Goal: Task Accomplishment & Management: Use online tool/utility

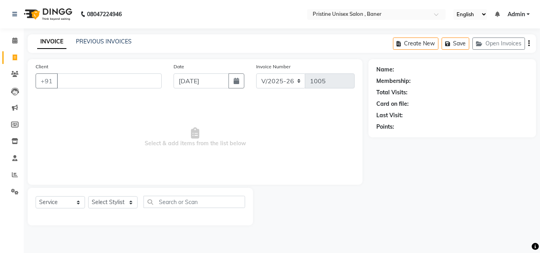
select select "6610"
select select "service"
click at [79, 87] on input "Client" at bounding box center [109, 80] width 105 height 15
click at [80, 83] on input "Client" at bounding box center [109, 80] width 105 height 15
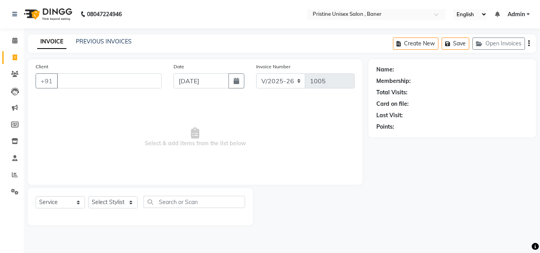
type input "a"
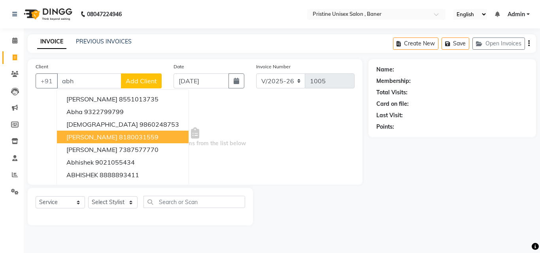
click at [111, 138] on span "[PERSON_NAME]" at bounding box center [91, 137] width 51 height 8
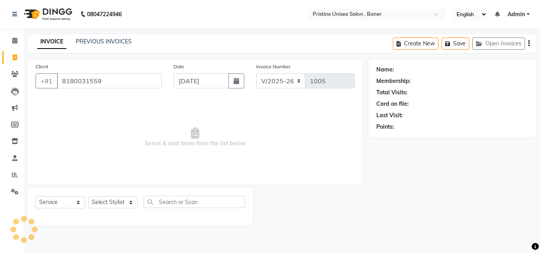
type input "8180031559"
select select "1: Object"
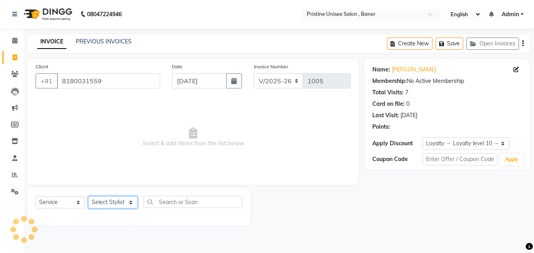
click at [117, 199] on select "Select Stylist [PERSON_NAME] [PERSON_NAME] Karan [PERSON_NAME] Mohd [PERSON_NAM…" at bounding box center [112, 202] width 49 height 12
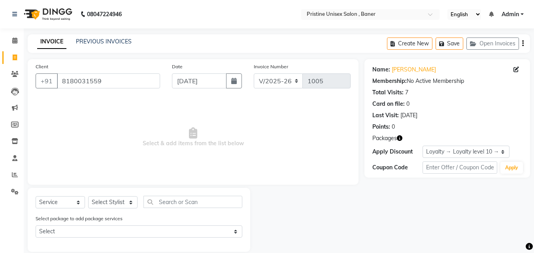
click at [153, 220] on div "Select package to add package services Select [PERSON_NAME] maam" at bounding box center [139, 228] width 219 height 26
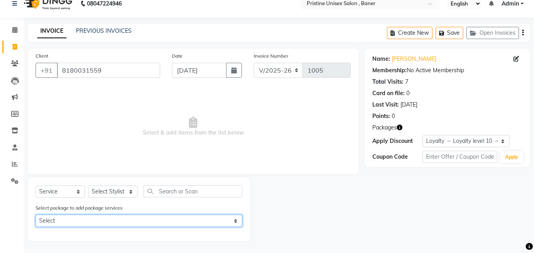
click at [121, 222] on select "Select [PERSON_NAME] maam" at bounding box center [139, 221] width 207 height 12
select select "1: Object"
click at [36, 215] on select "Select [PERSON_NAME] maam" at bounding box center [139, 221] width 207 height 12
click at [160, 222] on select "Select [PERSON_NAME] maam" at bounding box center [139, 221] width 207 height 12
click at [36, 215] on select "Select [PERSON_NAME] maam" at bounding box center [139, 221] width 207 height 12
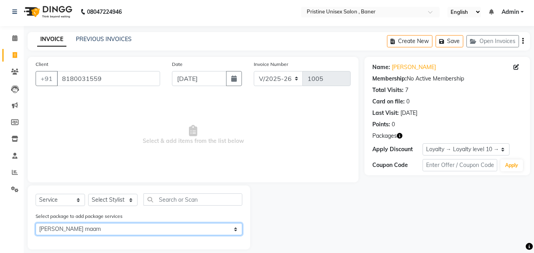
scroll to position [0, 0]
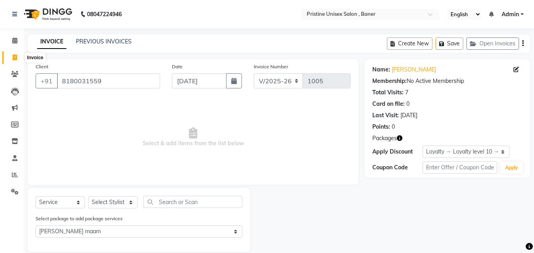
click at [10, 58] on span at bounding box center [15, 57] width 14 height 9
select select "6610"
select select "service"
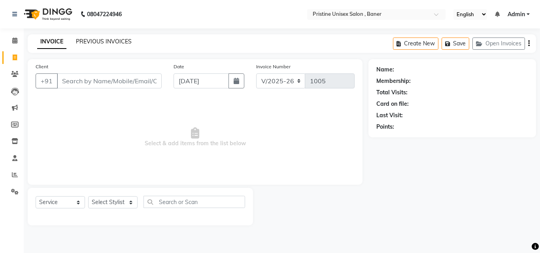
click at [115, 40] on link "PREVIOUS INVOICES" at bounding box center [104, 41] width 56 height 7
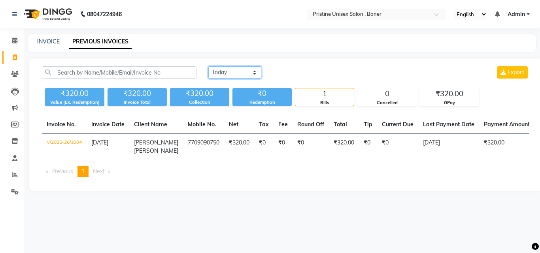
click at [219, 70] on select "[DATE] [DATE] Custom Range" at bounding box center [234, 72] width 53 height 12
select select "[DATE]"
click at [208, 66] on select "[DATE] [DATE] Custom Range" at bounding box center [234, 72] width 53 height 12
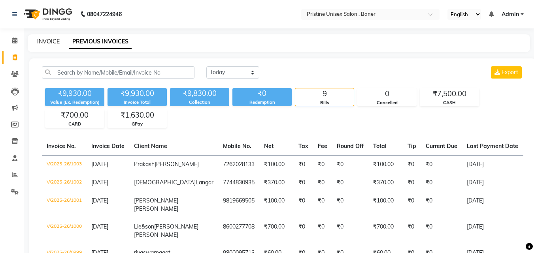
click at [57, 38] on link "INVOICE" at bounding box center [48, 41] width 23 height 7
select select "service"
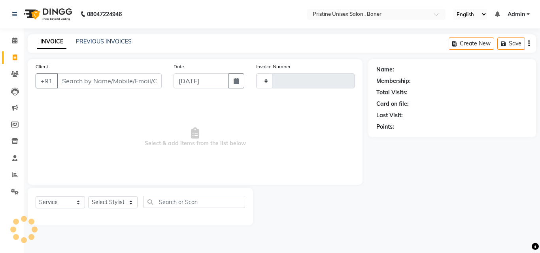
type input "1005"
select select "6610"
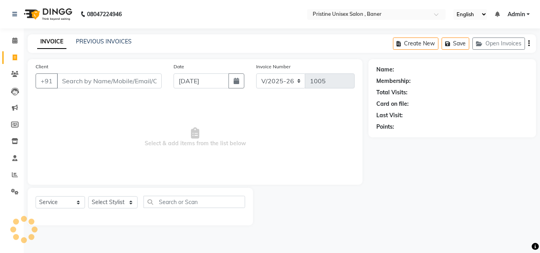
click at [107, 85] on input "Client" at bounding box center [109, 80] width 105 height 15
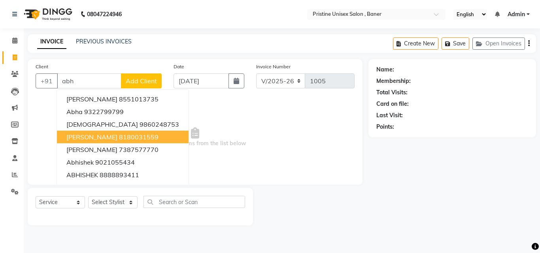
click at [117, 134] on span "[PERSON_NAME]" at bounding box center [91, 137] width 51 height 8
type input "8180031559"
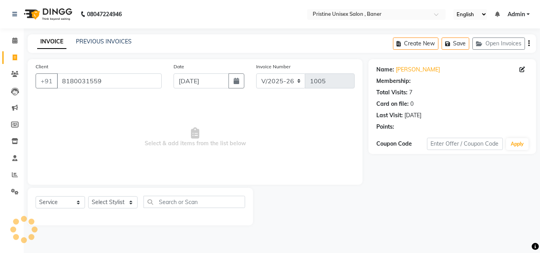
select select "1: Object"
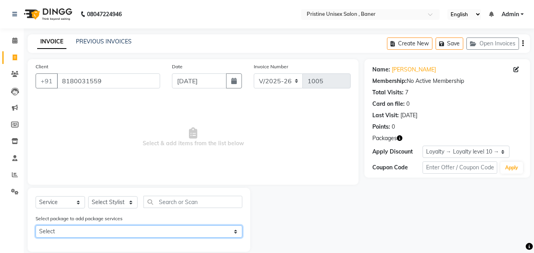
click at [145, 228] on select "Select [PERSON_NAME] maam" at bounding box center [139, 232] width 207 height 12
select select "1: Object"
click at [36, 226] on select "Select [PERSON_NAME] maam" at bounding box center [139, 232] width 207 height 12
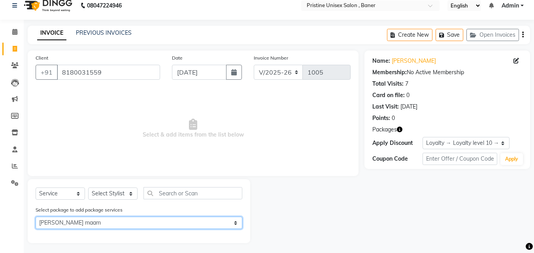
scroll to position [11, 0]
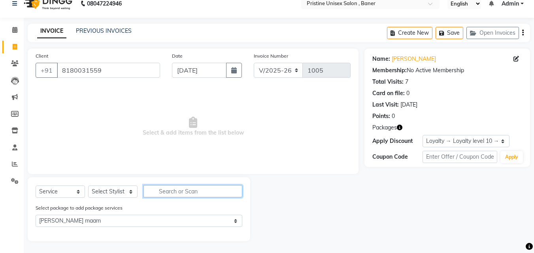
click at [210, 191] on input "text" at bounding box center [192, 191] width 99 height 12
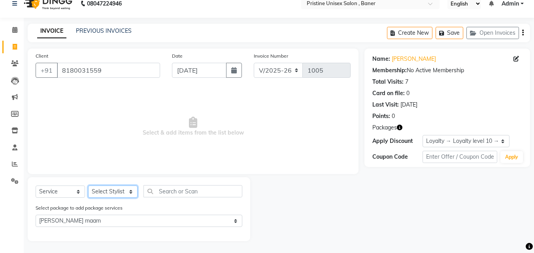
click at [110, 188] on select "Select Stylist [PERSON_NAME] [PERSON_NAME] Karan [PERSON_NAME] Mohd [PERSON_NAM…" at bounding box center [112, 192] width 49 height 12
select select "83039"
click at [88, 186] on select "Select Stylist [PERSON_NAME] [PERSON_NAME] Karan [PERSON_NAME] Mohd [PERSON_NAM…" at bounding box center [112, 192] width 49 height 12
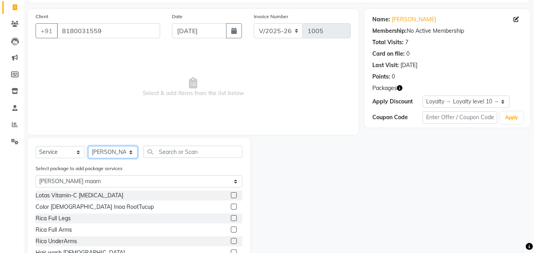
scroll to position [79, 0]
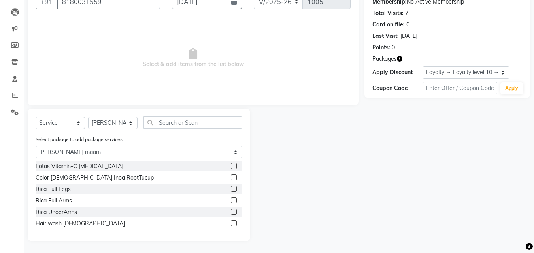
click at [234, 164] on label at bounding box center [234, 166] width 6 height 6
click at [234, 164] on input "checkbox" at bounding box center [233, 166] width 5 height 5
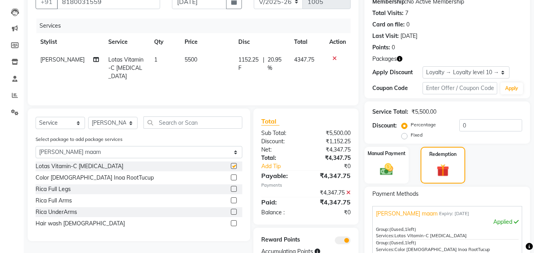
checkbox input "false"
click at [335, 56] on icon at bounding box center [334, 59] width 4 height 6
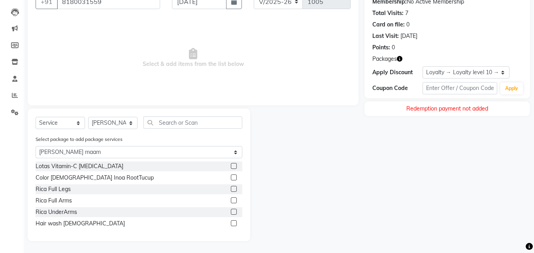
click at [236, 176] on label at bounding box center [234, 178] width 6 height 6
click at [236, 176] on input "checkbox" at bounding box center [233, 177] width 5 height 5
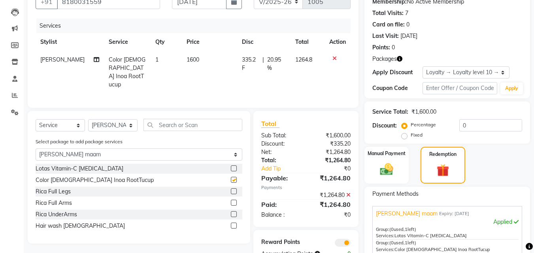
checkbox input "false"
click at [233, 224] on label at bounding box center [234, 226] width 6 height 6
click at [233, 224] on input "checkbox" at bounding box center [233, 226] width 5 height 5
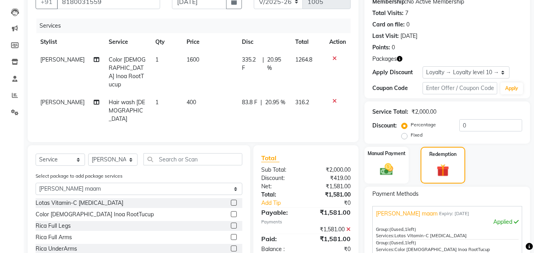
checkbox input "false"
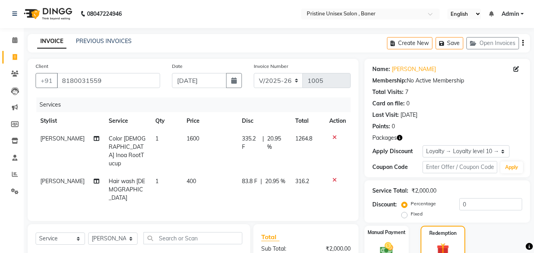
scroll to position [0, 0]
click at [14, 73] on icon at bounding box center [15, 74] width 8 height 6
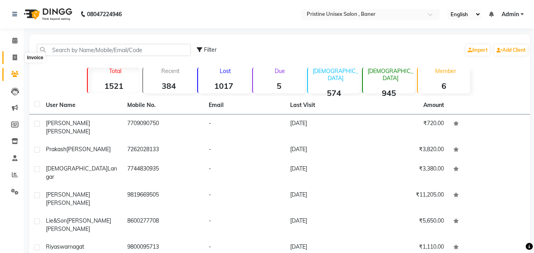
click at [17, 56] on icon at bounding box center [15, 58] width 4 height 6
select select "service"
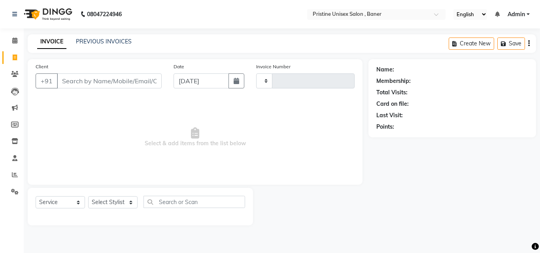
type input "1005"
select select "6610"
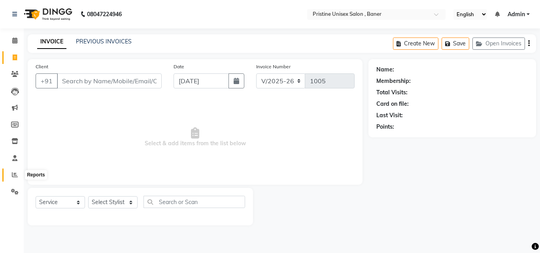
click at [17, 174] on icon at bounding box center [15, 175] width 6 height 6
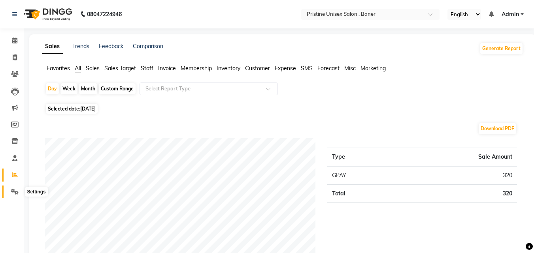
click at [15, 196] on span at bounding box center [15, 192] width 14 height 9
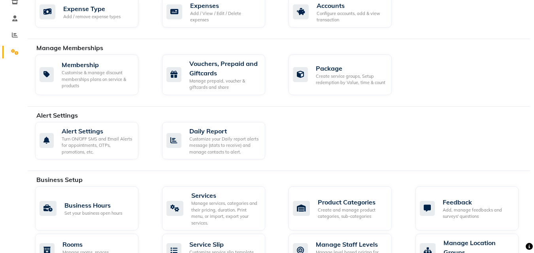
scroll to position [139, 0]
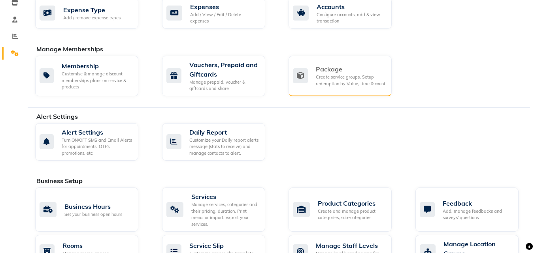
click at [332, 68] on div "Package" at bounding box center [351, 68] width 70 height 9
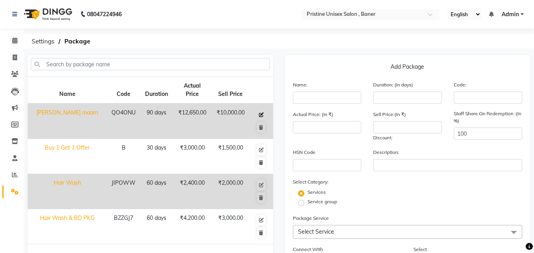
click at [263, 113] on icon at bounding box center [261, 115] width 5 height 5
type input "[PERSON_NAME] maam"
type input "90"
type input "QO4ONU"
type input "12650"
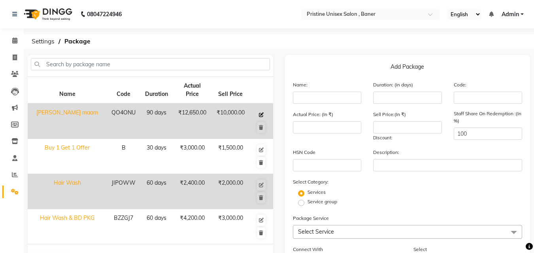
type input "10000"
type input "0"
checkbox input "true"
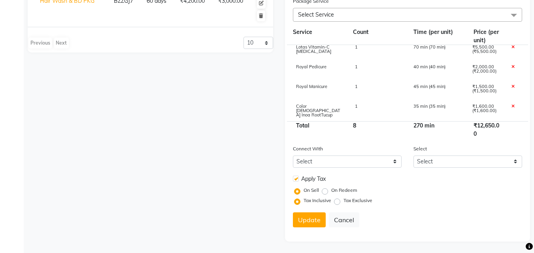
scroll to position [218, 0]
click at [444, 161] on select "Select" at bounding box center [467, 161] width 109 height 12
click at [416, 194] on div "On Sell On Redeem" at bounding box center [409, 190] width 226 height 10
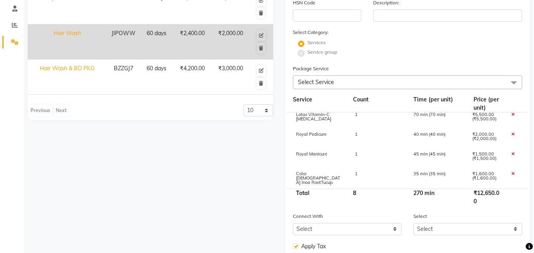
scroll to position [99, 0]
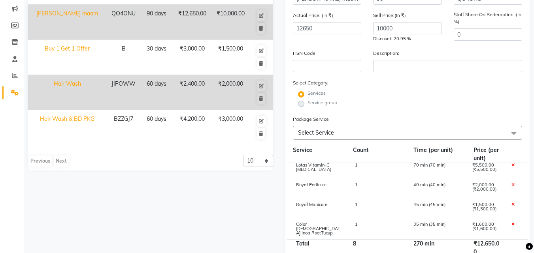
click at [373, 134] on span "Select Service" at bounding box center [408, 133] width 230 height 14
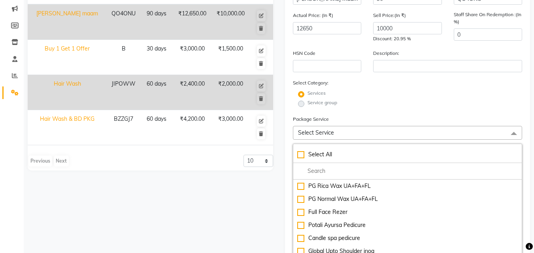
click at [370, 128] on span "Select Service" at bounding box center [408, 133] width 230 height 14
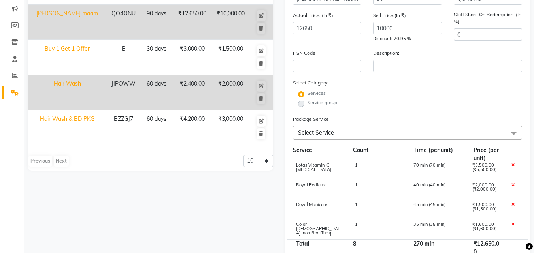
click at [360, 132] on span "Select Service" at bounding box center [408, 133] width 230 height 14
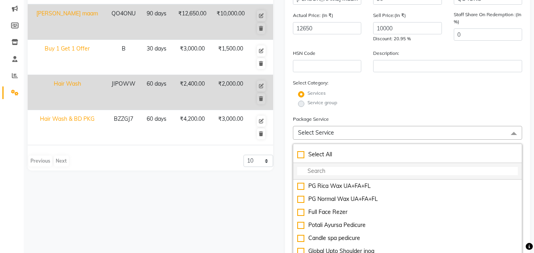
click at [347, 170] on input "multiselect-search" at bounding box center [407, 171] width 221 height 8
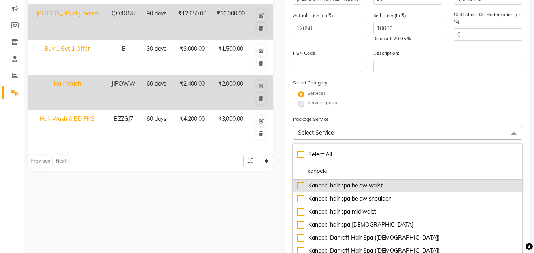
scroll to position [0, 0]
type input "kanpeki"
click at [301, 186] on div "Kanpeki hair spa up shoulder" at bounding box center [407, 186] width 221 height 8
type input "15150"
checkbox input "true"
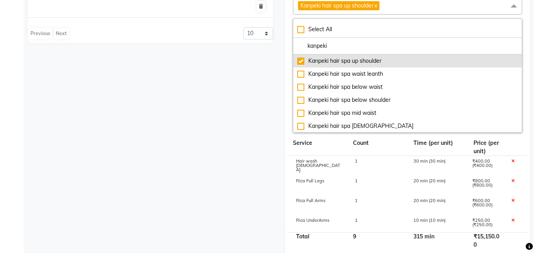
scroll to position [336, 0]
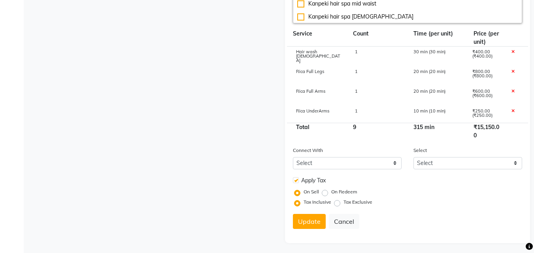
click at [511, 50] on icon at bounding box center [512, 52] width 3 height 4
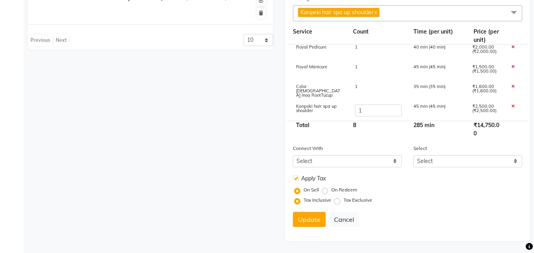
scroll to position [82, 0]
click at [511, 85] on icon at bounding box center [512, 86] width 3 height 4
type input "13150"
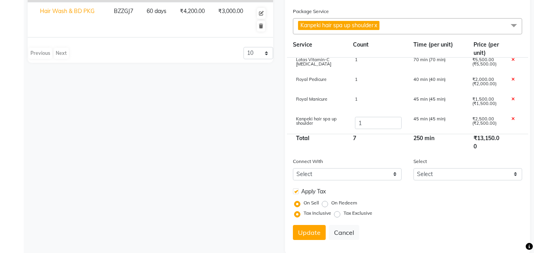
scroll to position [220, 0]
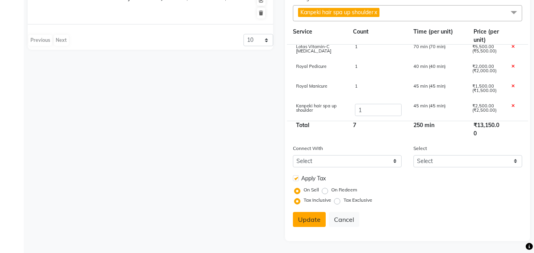
click at [309, 217] on button "Update" at bounding box center [309, 219] width 33 height 15
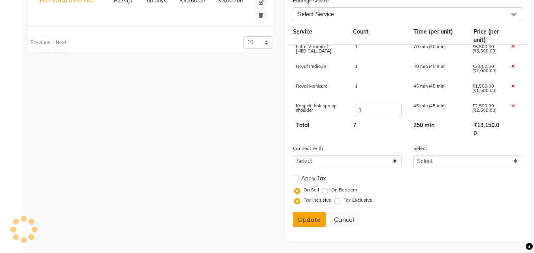
select select
checkbox input "false"
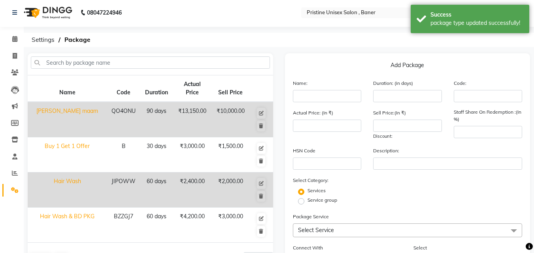
scroll to position [0, 0]
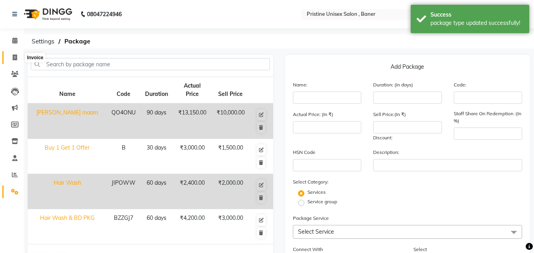
click at [15, 59] on icon at bounding box center [15, 58] width 4 height 6
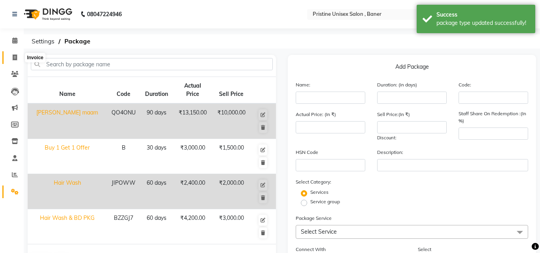
select select "service"
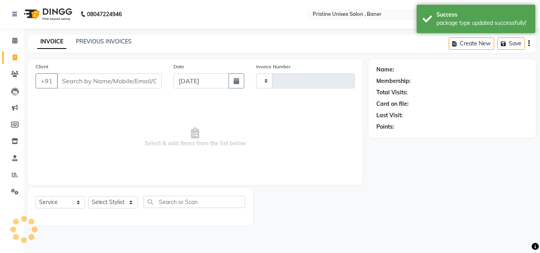
type input "1005"
select select "6610"
click at [117, 41] on link "PREVIOUS INVOICES" at bounding box center [104, 41] width 56 height 7
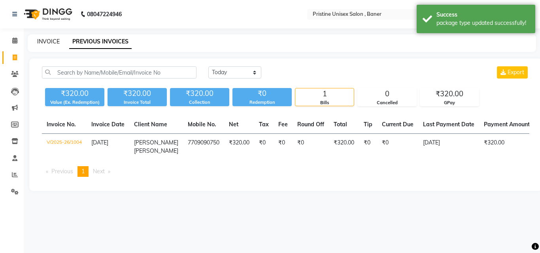
click at [40, 40] on link "INVOICE" at bounding box center [48, 41] width 23 height 7
select select "6610"
select select "service"
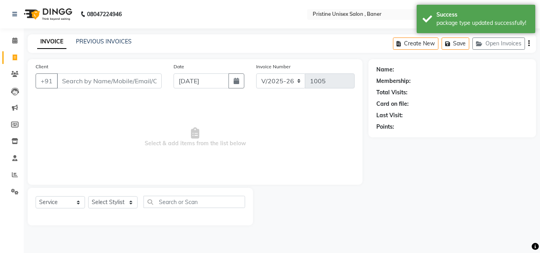
click at [100, 83] on input "Client" at bounding box center [109, 80] width 105 height 15
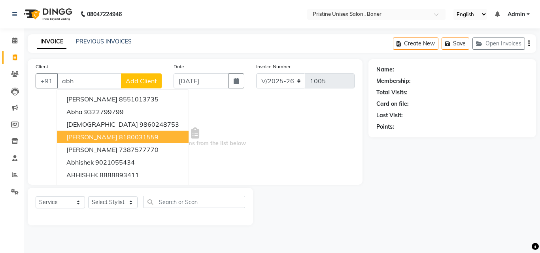
click at [106, 133] on span "[PERSON_NAME]" at bounding box center [91, 137] width 51 height 8
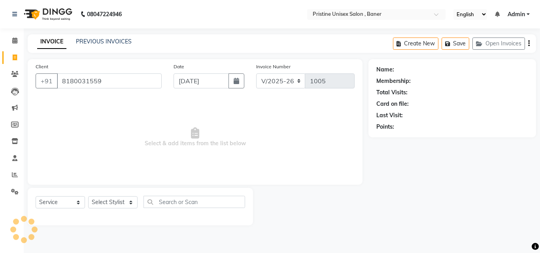
type input "8180031559"
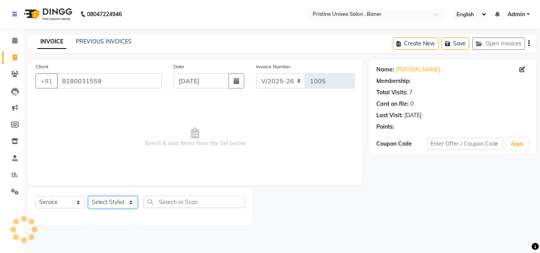
click at [119, 199] on select "Select Stylist [PERSON_NAME] [PERSON_NAME] Karan [PERSON_NAME] Mohd [PERSON_NAM…" at bounding box center [112, 202] width 49 height 12
select select "1: Object"
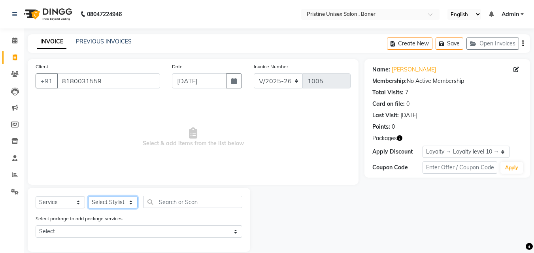
select select "83039"
click at [88, 196] on select "Select Stylist [PERSON_NAME] [PERSON_NAME] Karan [PERSON_NAME] Mohd [PERSON_NAM…" at bounding box center [112, 202] width 49 height 12
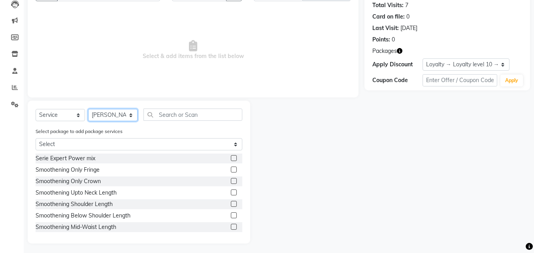
scroll to position [90, 0]
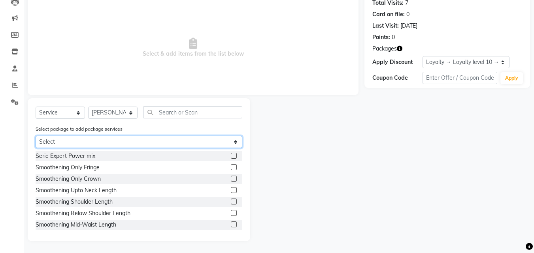
click at [183, 141] on select "Select [PERSON_NAME] maam" at bounding box center [139, 142] width 207 height 12
select select "1: Object"
click at [36, 146] on select "Select [PERSON_NAME] maam" at bounding box center [139, 142] width 207 height 12
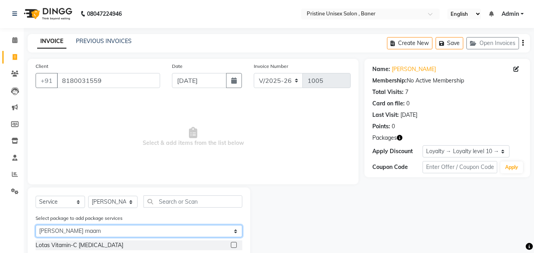
scroll to position [0, 0]
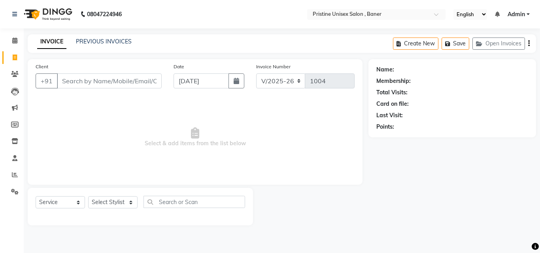
select select "6610"
select select "service"
click at [92, 41] on link "PREVIOUS INVOICES" at bounding box center [104, 41] width 56 height 7
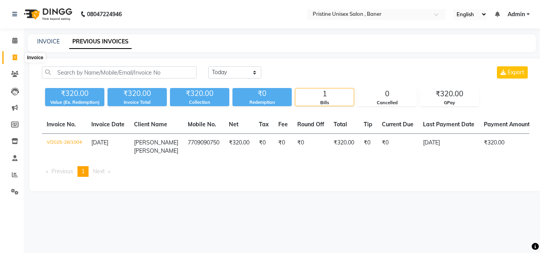
click at [14, 58] on icon at bounding box center [15, 58] width 4 height 6
select select "service"
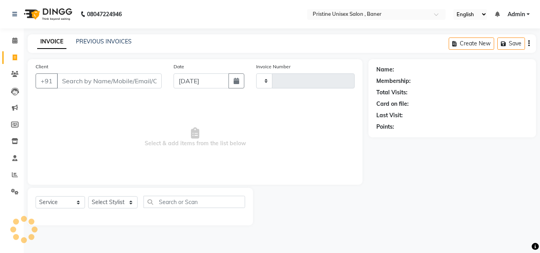
type input "1005"
select select "6610"
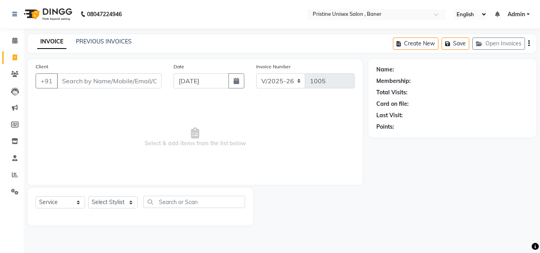
click at [71, 85] on input "Client" at bounding box center [109, 80] width 105 height 15
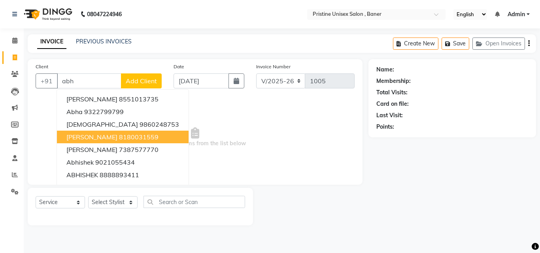
click at [116, 134] on span "abhilasha bhatwal" at bounding box center [91, 137] width 51 height 8
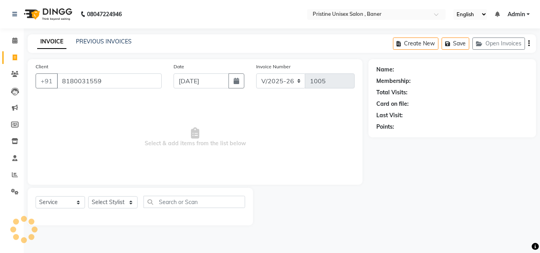
type input "8180031559"
select select "1: Object"
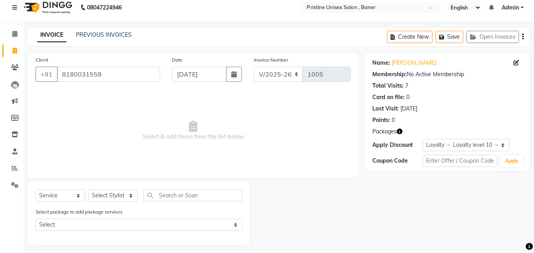
scroll to position [11, 0]
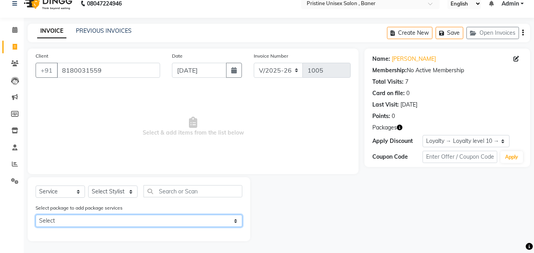
click at [119, 215] on select "Select abhilasha maam" at bounding box center [139, 221] width 207 height 12
select select "1: Object"
click at [36, 215] on select "Select abhilasha maam" at bounding box center [139, 221] width 207 height 12
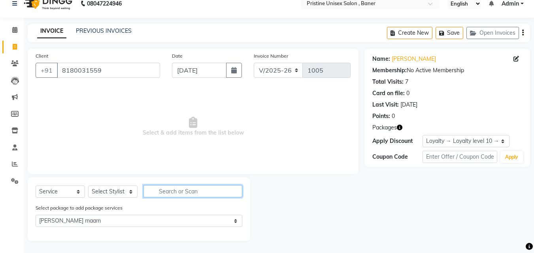
click at [205, 194] on input "text" at bounding box center [192, 191] width 99 height 12
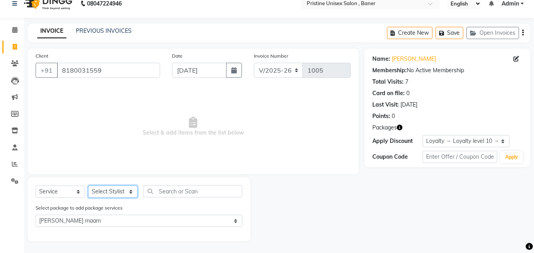
click at [113, 192] on select "Select Stylist [PERSON_NAME] [PERSON_NAME] Karan [PERSON_NAME] Mohd [PERSON_NAM…" at bounding box center [112, 192] width 49 height 12
select select "83039"
click at [88, 186] on select "Select Stylist [PERSON_NAME] [PERSON_NAME] Karan [PERSON_NAME] Mohd [PERSON_NAM…" at bounding box center [112, 192] width 49 height 12
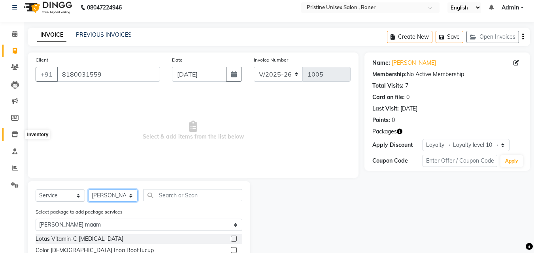
scroll to position [0, 0]
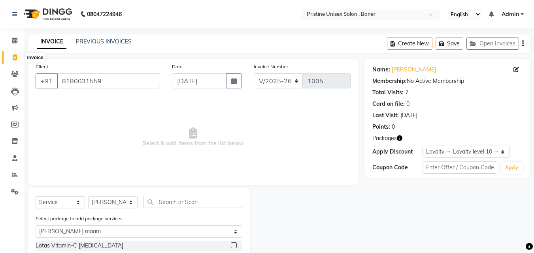
click at [13, 60] on icon at bounding box center [15, 58] width 4 height 6
select select "service"
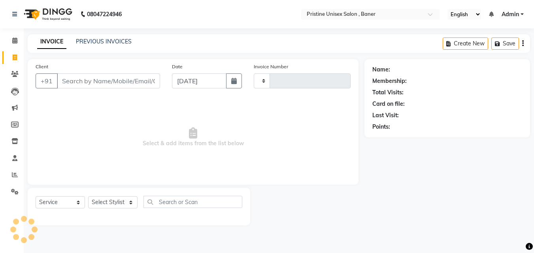
type input "1005"
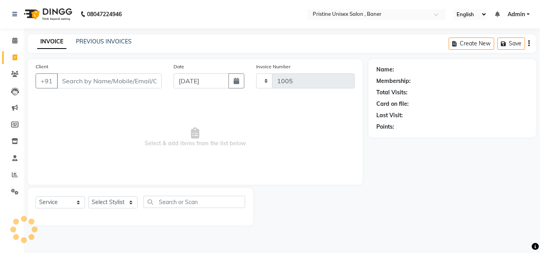
select select "6610"
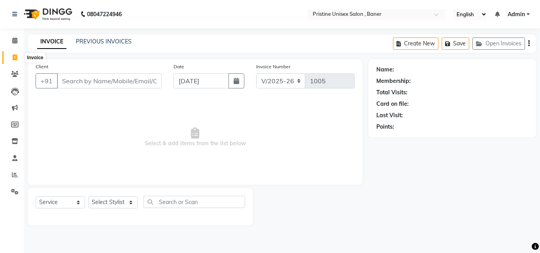
click at [16, 57] on icon at bounding box center [15, 58] width 4 height 6
select select "6610"
select select "service"
click at [115, 39] on link "PREVIOUS INVOICES" at bounding box center [104, 41] width 56 height 7
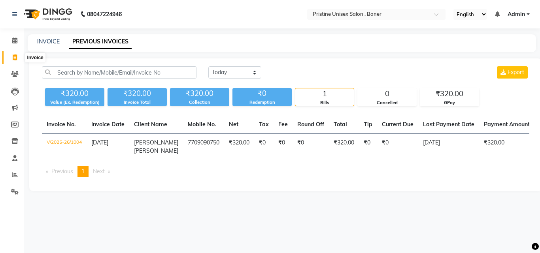
click at [19, 57] on span at bounding box center [15, 57] width 14 height 9
select select "6610"
select select "service"
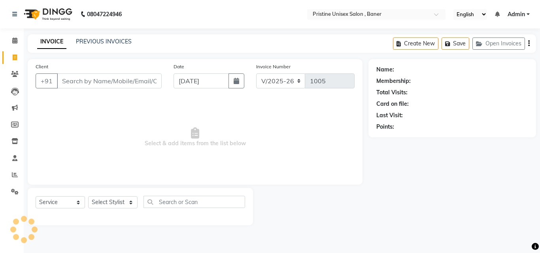
click at [83, 37] on div "INVOICE PREVIOUS INVOICES Create New Save Open Invoices" at bounding box center [282, 43] width 508 height 19
click at [93, 41] on link "PREVIOUS INVOICES" at bounding box center [104, 41] width 56 height 7
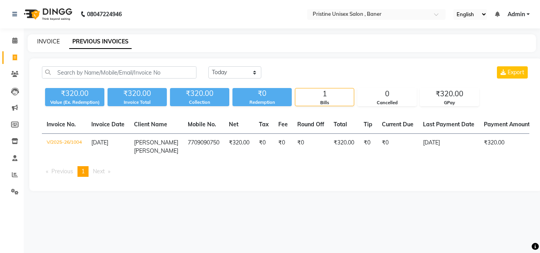
click at [55, 42] on link "INVOICE" at bounding box center [48, 41] width 23 height 7
select select "6610"
select select "service"
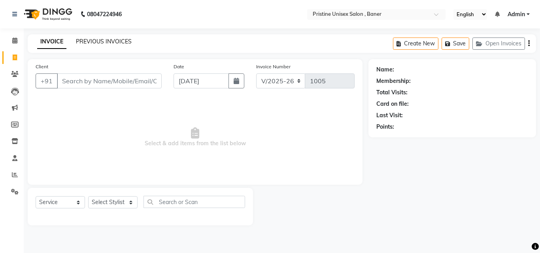
click at [86, 40] on link "PREVIOUS INVOICES" at bounding box center [104, 41] width 56 height 7
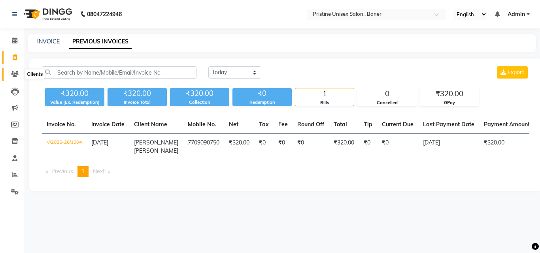
click at [13, 73] on icon at bounding box center [15, 74] width 8 height 6
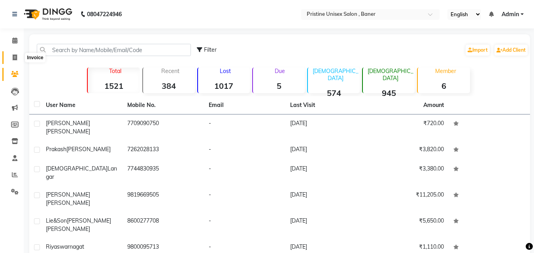
click at [13, 60] on icon at bounding box center [15, 58] width 4 height 6
select select "service"
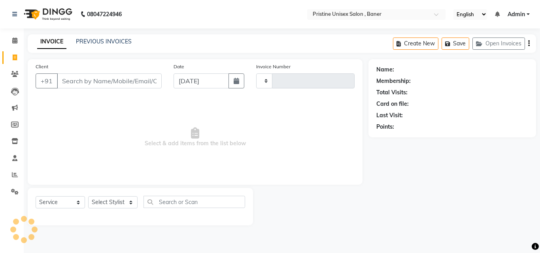
type input "1005"
select select "6610"
click at [15, 190] on icon at bounding box center [15, 192] width 8 height 6
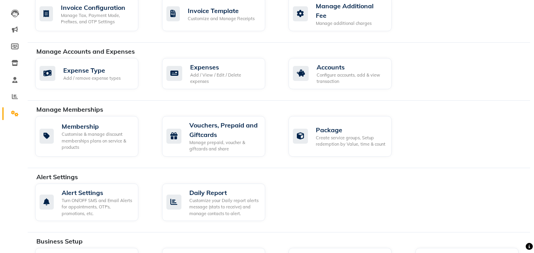
scroll to position [79, 0]
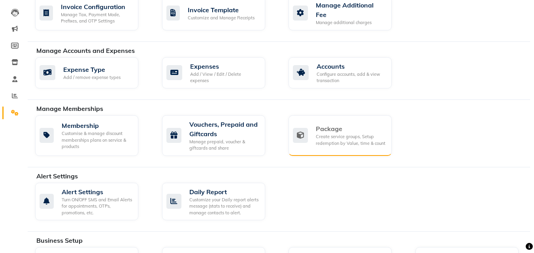
click at [332, 120] on div "Package Create service groups, Setup redemption by Value, time & count" at bounding box center [339, 135] width 103 height 41
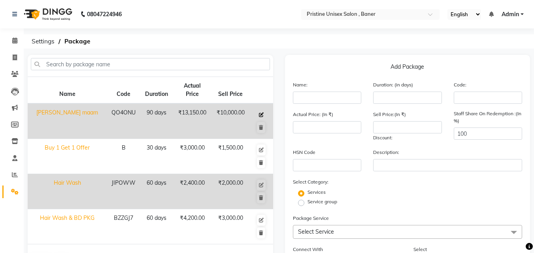
click at [260, 114] on icon at bounding box center [261, 115] width 5 height 5
type input "[PERSON_NAME] maam"
type input "90"
type input "QO4ONU"
type input "13150"
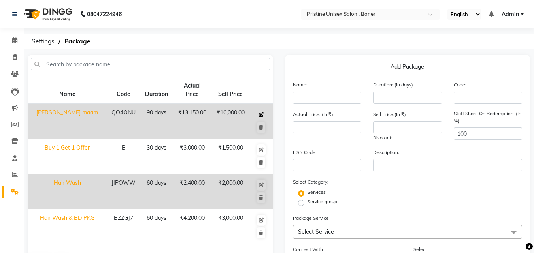
type input "10000"
type input "0"
checkbox input "true"
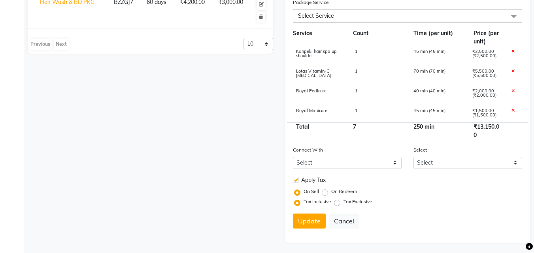
scroll to position [218, 0]
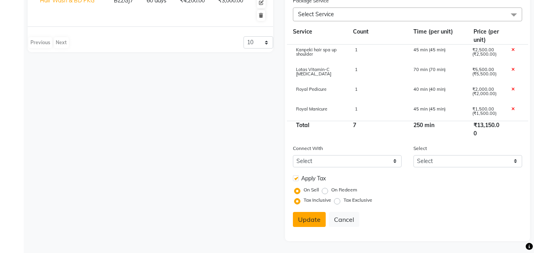
click at [315, 218] on button "Update" at bounding box center [309, 219] width 33 height 15
select select
checkbox input "false"
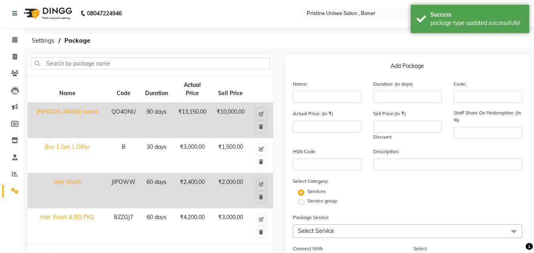
scroll to position [0, 0]
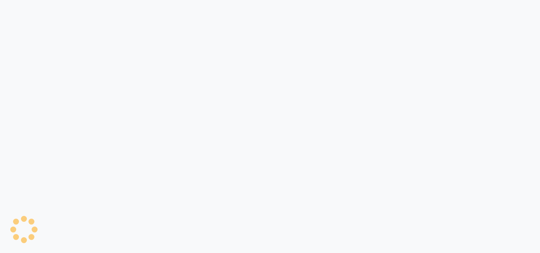
select select "6610"
select select "service"
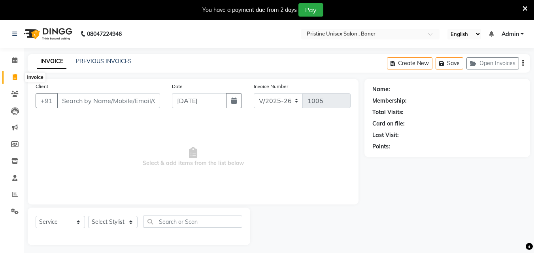
click at [15, 74] on icon at bounding box center [15, 77] width 4 height 6
select select "service"
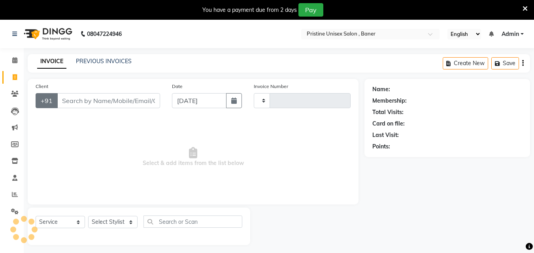
scroll to position [20, 0]
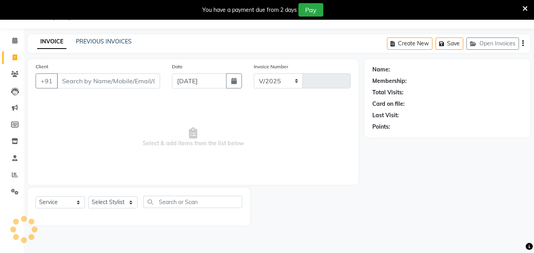
select select "6610"
type input "1005"
click at [111, 39] on link "PREVIOUS INVOICES" at bounding box center [104, 41] width 56 height 7
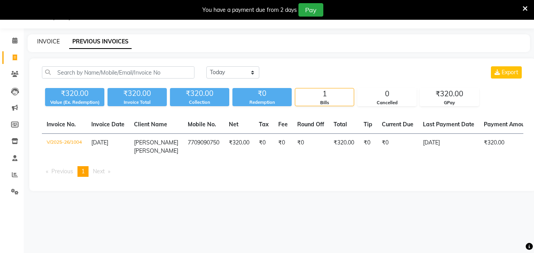
click at [45, 41] on link "INVOICE" at bounding box center [48, 41] width 23 height 7
select select "service"
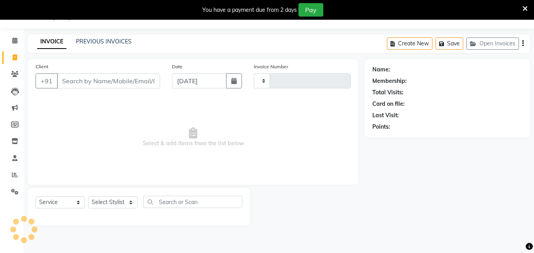
type input "1005"
select select "6610"
click at [107, 40] on link "PREVIOUS INVOICES" at bounding box center [104, 41] width 56 height 7
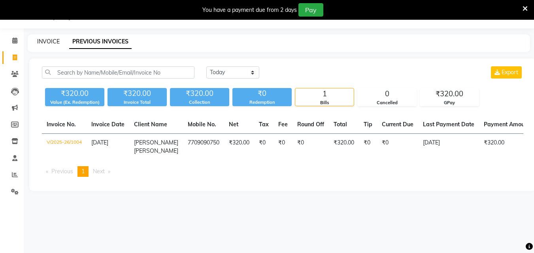
click at [53, 41] on link "INVOICE" at bounding box center [48, 41] width 23 height 7
select select "service"
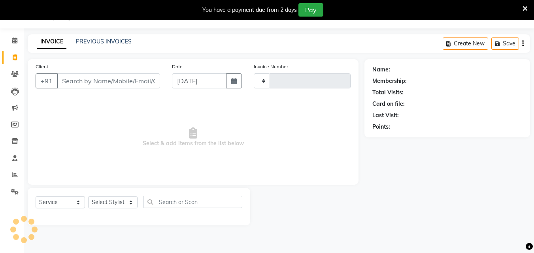
type input "1005"
select select "6610"
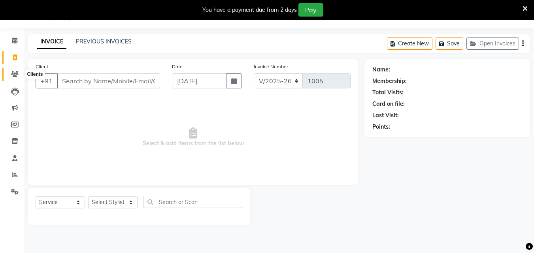
click at [16, 73] on icon at bounding box center [15, 74] width 8 height 6
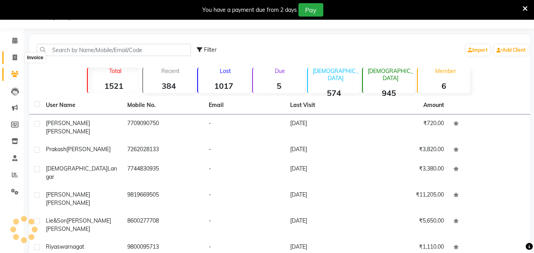
click at [18, 58] on span at bounding box center [15, 57] width 14 height 9
select select "service"
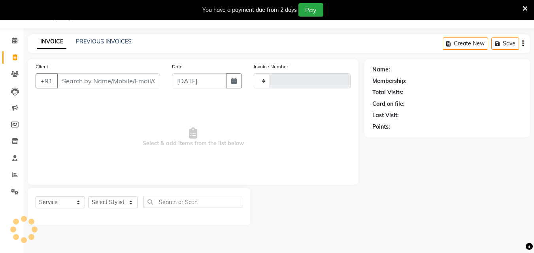
type input "1005"
select select "6610"
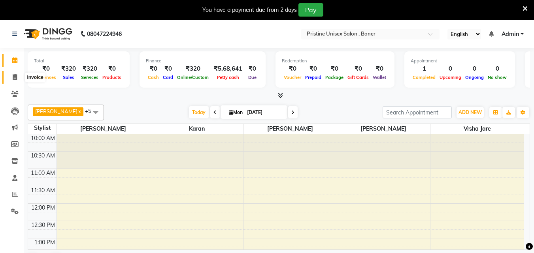
click at [10, 77] on span at bounding box center [15, 77] width 14 height 9
select select "6610"
select select "service"
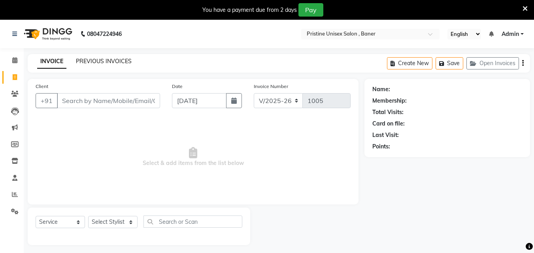
click at [102, 61] on link "PREVIOUS INVOICES" at bounding box center [104, 61] width 56 height 7
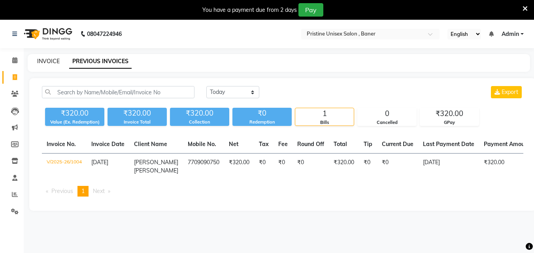
click at [54, 59] on link "INVOICE" at bounding box center [48, 61] width 23 height 7
select select "6610"
select select "service"
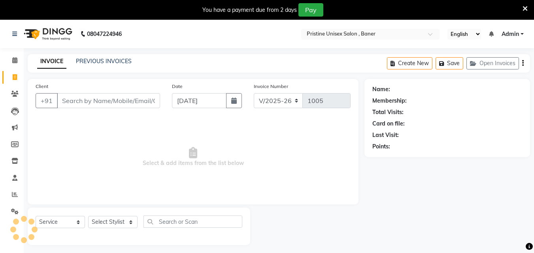
scroll to position [20, 0]
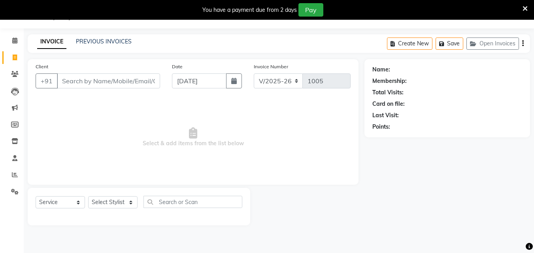
click at [78, 82] on input "Client" at bounding box center [108, 80] width 103 height 15
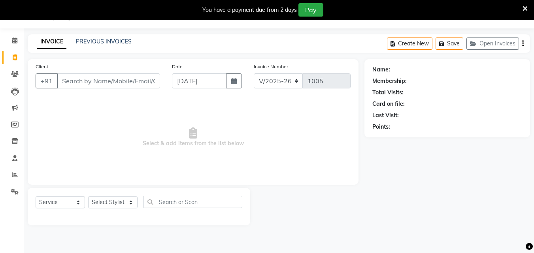
click at [78, 82] on input "Client" at bounding box center [108, 80] width 103 height 15
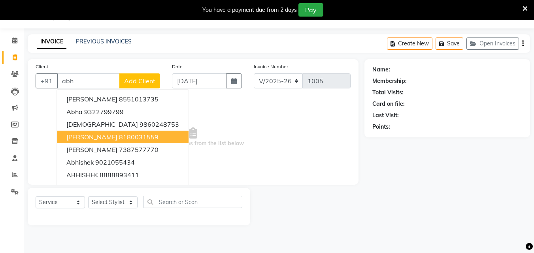
click at [106, 134] on span "abhilasha bhatwal" at bounding box center [91, 137] width 51 height 8
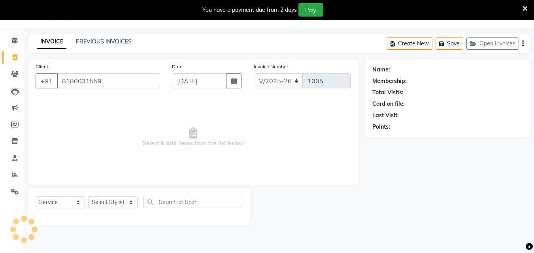
type input "8180031559"
select select "1: Object"
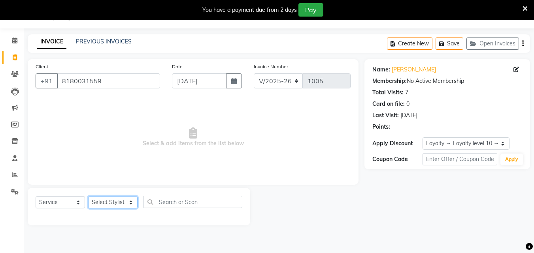
click at [116, 201] on select "Select Stylist ABHISHEKH Jaya Shinde Karan Mahesh Rasal Mohd Monish Ahmed monik…" at bounding box center [112, 202] width 49 height 12
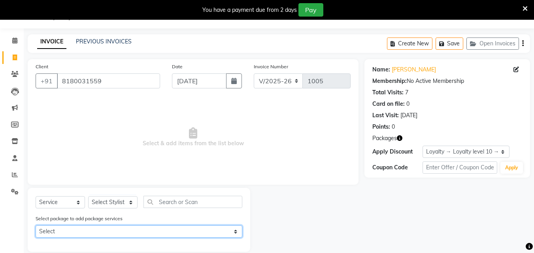
click at [92, 228] on select "Select abhilasha maam" at bounding box center [139, 232] width 207 height 12
select select "1: Object"
click at [36, 226] on select "Select abhilasha maam" at bounding box center [139, 232] width 207 height 12
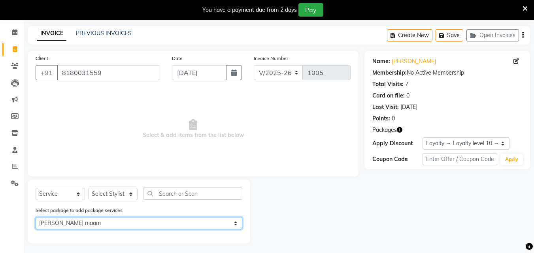
scroll to position [30, 0]
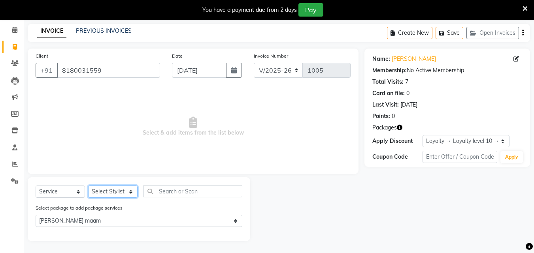
click at [126, 193] on select "Select Stylist ABHISHEKH Jaya Shinde Karan Mahesh Rasal Mohd Monish Ahmed monik…" at bounding box center [112, 192] width 49 height 12
select select "83039"
click at [88, 186] on select "Select Stylist ABHISHEKH Jaya Shinde Karan Mahesh Rasal Mohd Monish Ahmed monik…" at bounding box center [112, 192] width 49 height 12
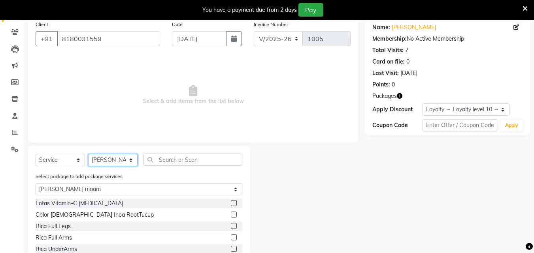
scroll to position [99, 0]
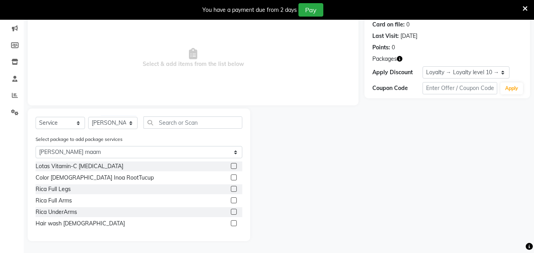
click at [236, 177] on label at bounding box center [234, 178] width 6 height 6
click at [236, 177] on input "checkbox" at bounding box center [233, 177] width 5 height 5
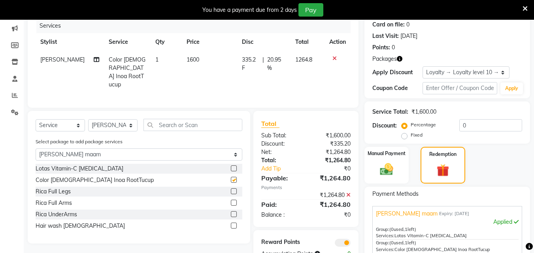
checkbox input "false"
click at [233, 224] on label at bounding box center [234, 226] width 6 height 6
click at [233, 224] on input "checkbox" at bounding box center [233, 226] width 5 height 5
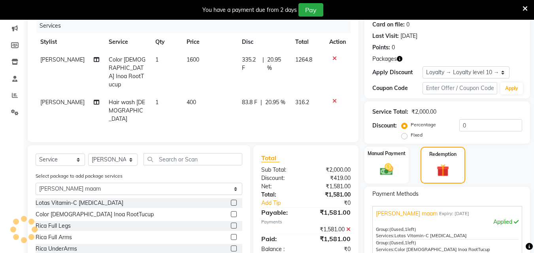
checkbox input "false"
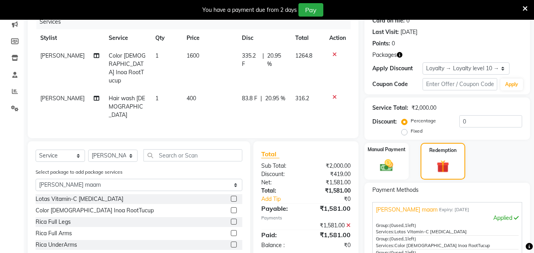
scroll to position [0, 0]
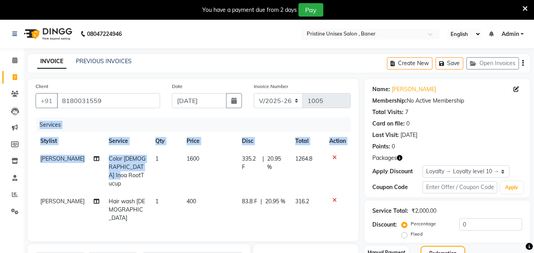
drag, startPoint x: 30, startPoint y: 134, endPoint x: 125, endPoint y: 173, distance: 102.9
click at [125, 173] on div "Client +91 8180031559 Date 01-09-2025 Invoice Number V/2025 V/2025-26 1005 Serv…" at bounding box center [193, 160] width 331 height 162
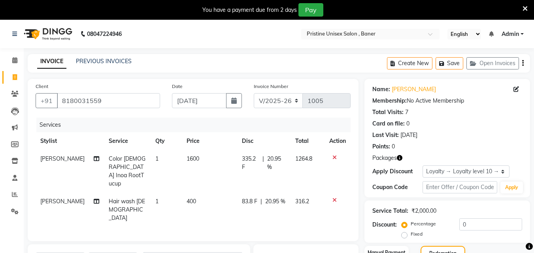
click at [152, 124] on div "Services" at bounding box center [196, 125] width 320 height 15
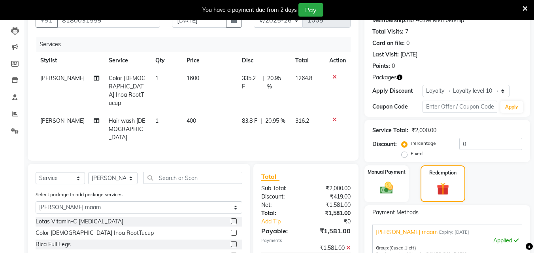
scroll to position [198, 0]
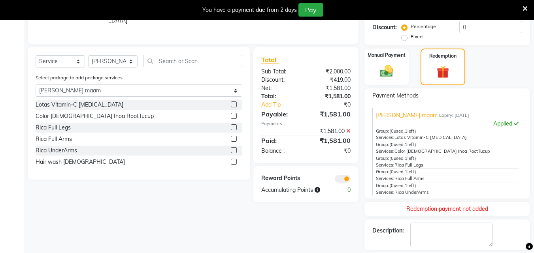
click at [233, 147] on label at bounding box center [234, 150] width 6 height 6
click at [233, 148] on input "checkbox" at bounding box center [233, 150] width 5 height 5
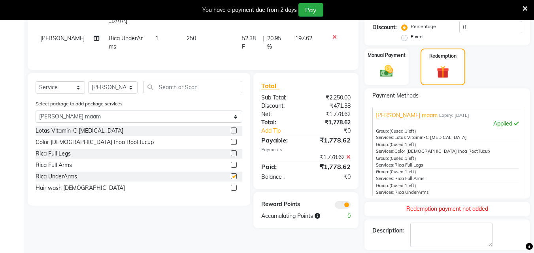
checkbox input "false"
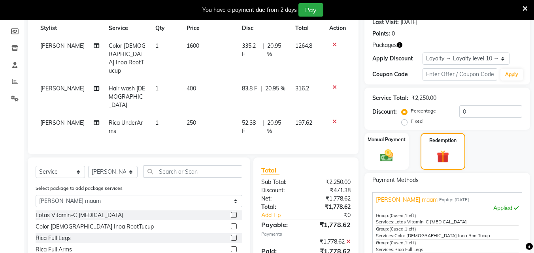
scroll to position [158, 0]
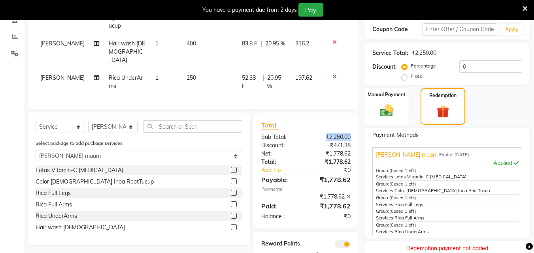
drag, startPoint x: 325, startPoint y: 125, endPoint x: 350, endPoint y: 125, distance: 25.7
click at [350, 133] on div "₹2,250.00" at bounding box center [331, 137] width 51 height 8
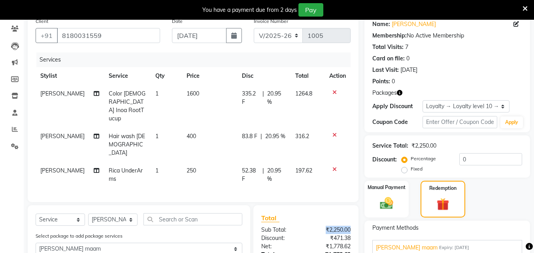
scroll to position [79, 0]
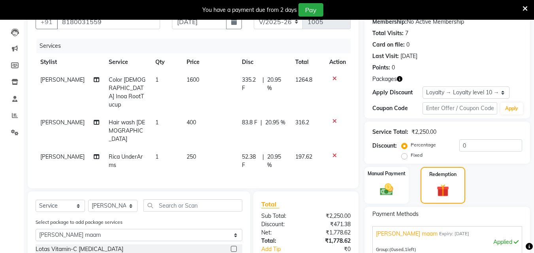
click at [336, 78] on div at bounding box center [337, 79] width 17 height 6
click at [333, 119] on icon at bounding box center [334, 122] width 4 height 6
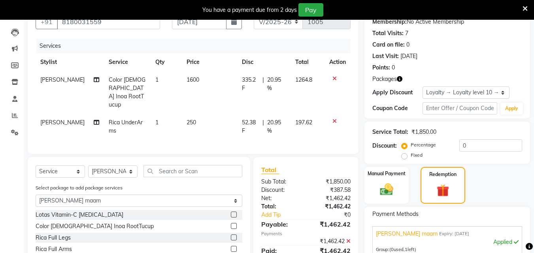
click at [334, 77] on icon at bounding box center [334, 79] width 4 height 6
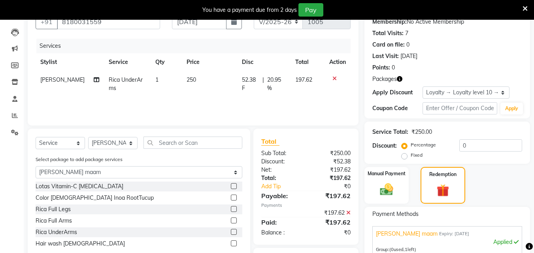
click at [336, 76] on div at bounding box center [337, 79] width 17 height 6
click at [334, 80] on icon at bounding box center [334, 79] width 4 height 6
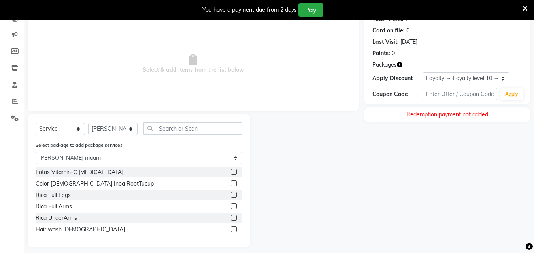
scroll to position [99, 0]
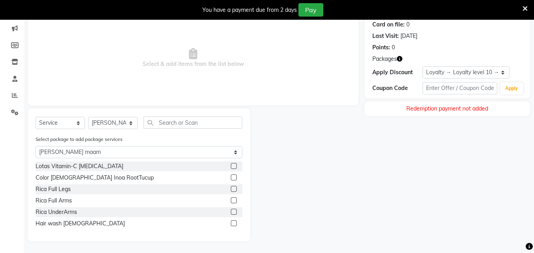
click at [237, 200] on div at bounding box center [236, 201] width 11 height 10
click at [236, 200] on label at bounding box center [234, 201] width 6 height 6
click at [236, 200] on input "checkbox" at bounding box center [233, 200] width 5 height 5
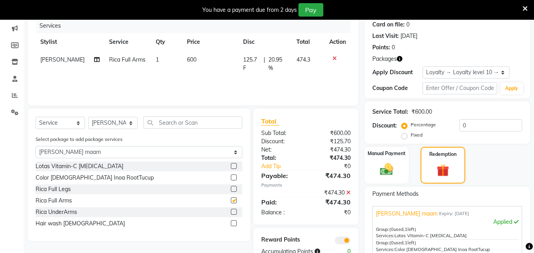
checkbox input "false"
click at [234, 168] on label at bounding box center [234, 166] width 6 height 6
click at [234, 168] on input "checkbox" at bounding box center [233, 166] width 5 height 5
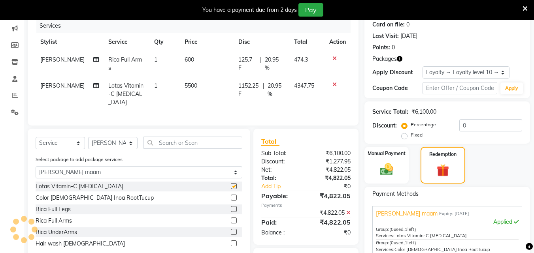
checkbox input "false"
click at [18, 105] on li "Settings" at bounding box center [12, 112] width 24 height 17
click at [16, 112] on icon at bounding box center [15, 112] width 8 height 6
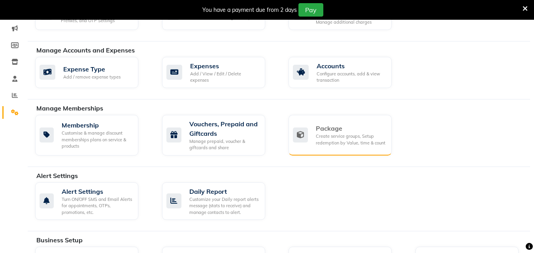
click at [338, 126] on div "Package" at bounding box center [351, 128] width 70 height 9
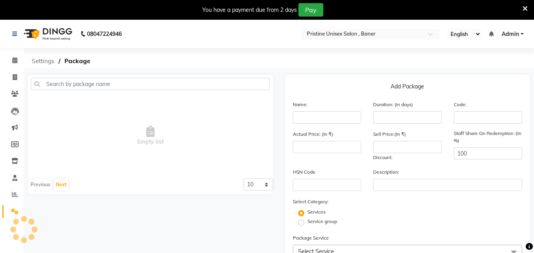
click at [43, 64] on span "Settings" at bounding box center [43, 61] width 31 height 14
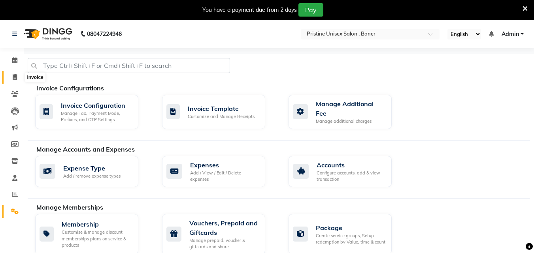
click at [15, 79] on icon at bounding box center [15, 77] width 4 height 6
select select "service"
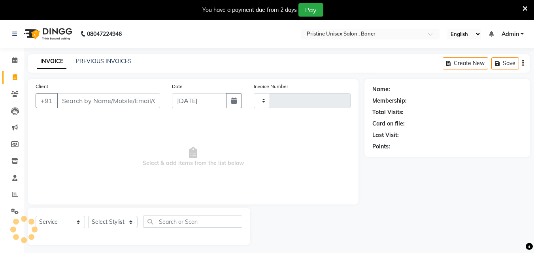
type input "1005"
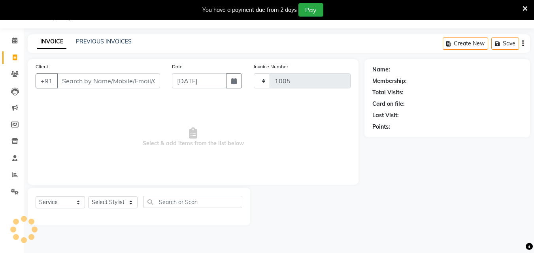
select select "6610"
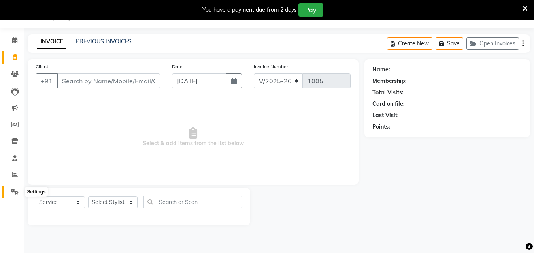
click at [9, 192] on span at bounding box center [15, 192] width 14 height 9
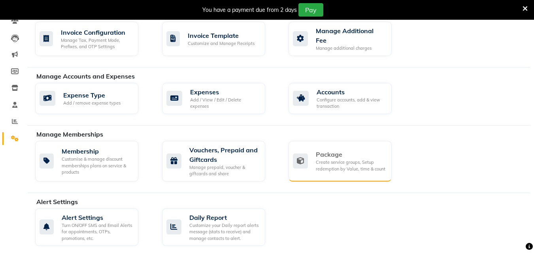
scroll to position [138, 0]
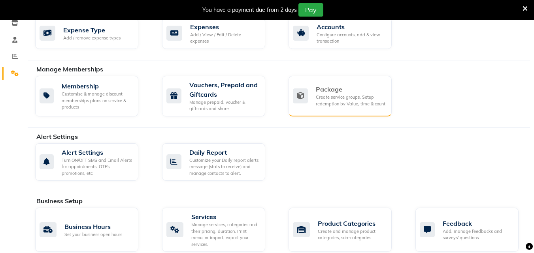
click at [326, 89] on div "Package" at bounding box center [351, 89] width 70 height 9
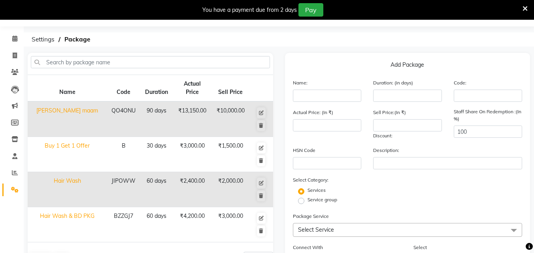
scroll to position [21, 0]
click at [261, 111] on icon at bounding box center [261, 113] width 5 height 5
type input "[PERSON_NAME] maam"
type input "90"
type input "QO4ONU"
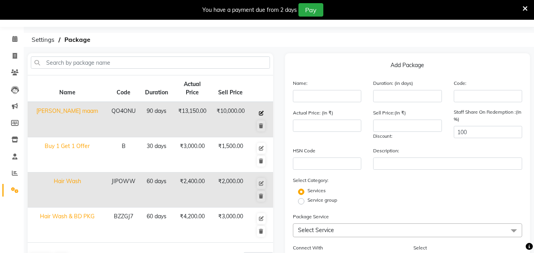
type input "13150"
type input "10000"
type input "0"
checkbox input "true"
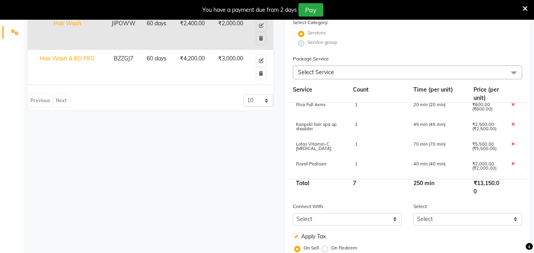
scroll to position [237, 0]
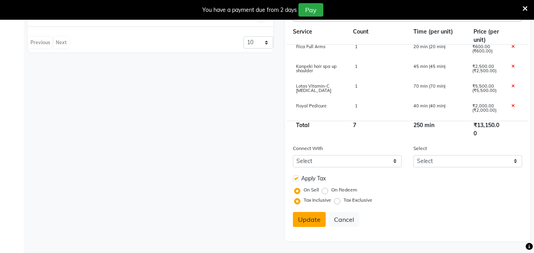
click at [302, 220] on button "Update" at bounding box center [309, 219] width 33 height 15
select select
checkbox input "false"
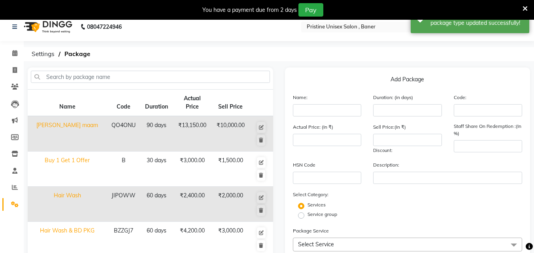
scroll to position [0, 0]
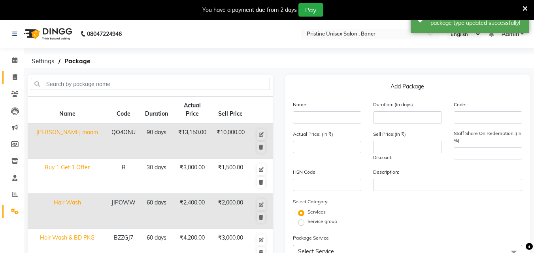
click at [11, 82] on link "Invoice" at bounding box center [11, 77] width 19 height 13
select select "6610"
select select "service"
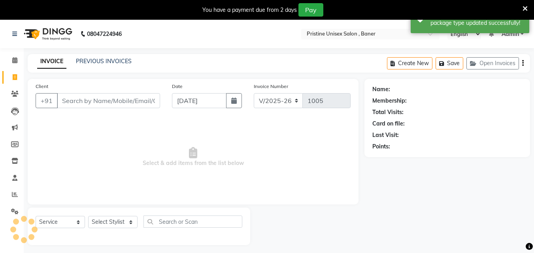
scroll to position [20, 0]
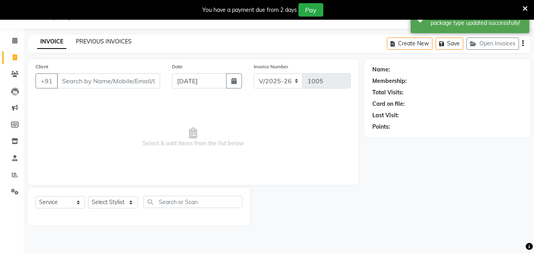
click at [115, 38] on link "PREVIOUS INVOICES" at bounding box center [104, 41] width 56 height 7
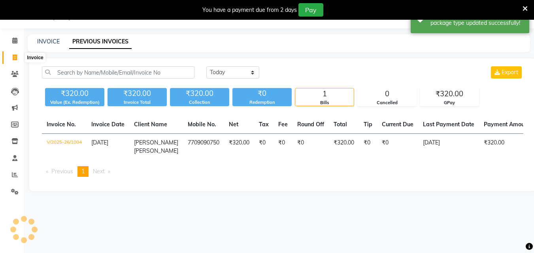
click at [15, 58] on icon at bounding box center [15, 58] width 4 height 6
select select "6610"
select select "service"
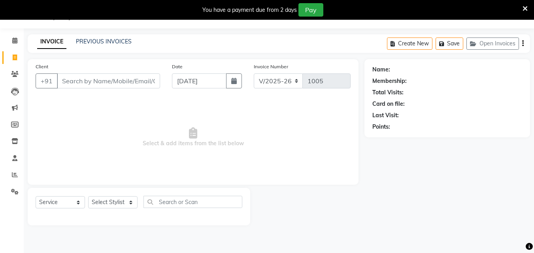
click at [527, 7] on icon at bounding box center [524, 8] width 5 height 7
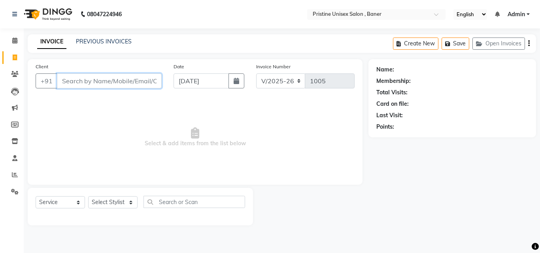
click at [123, 85] on input "Client" at bounding box center [109, 80] width 105 height 15
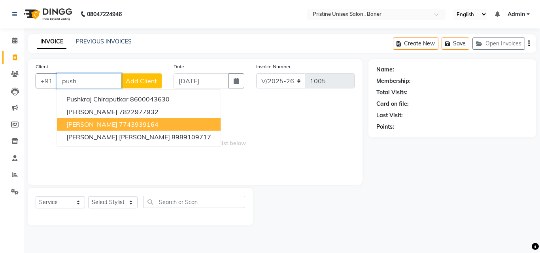
click at [136, 125] on ngb-highlight "7743939164" at bounding box center [139, 125] width 40 height 8
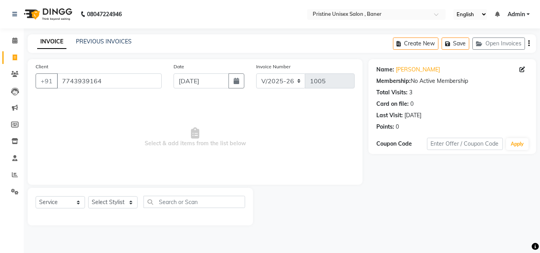
click at [286, 171] on span "Select & add items from the list below" at bounding box center [195, 137] width 319 height 79
click at [116, 85] on input "7743939164" at bounding box center [109, 80] width 105 height 15
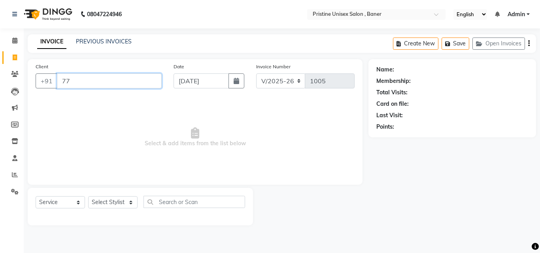
type input "7"
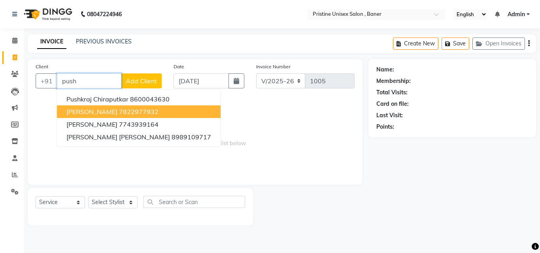
click at [119, 114] on ngb-highlight "7822977932" at bounding box center [139, 112] width 40 height 8
type input "7822977932"
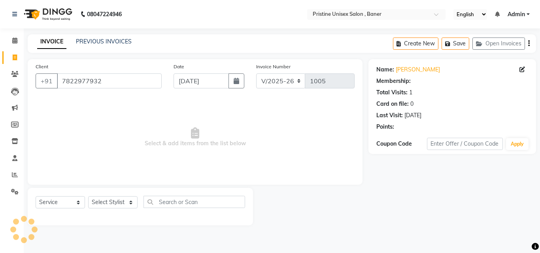
select select "1: Object"
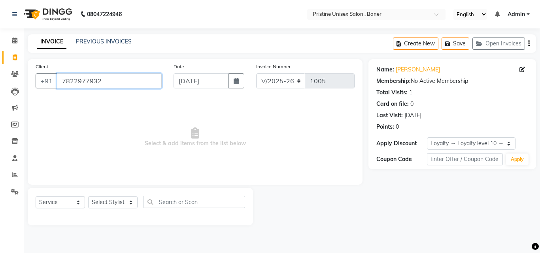
click at [137, 83] on input "7822977932" at bounding box center [109, 80] width 105 height 15
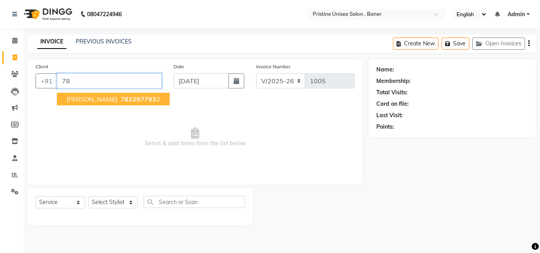
type input "7"
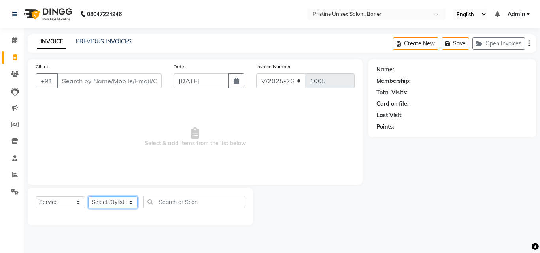
click at [126, 200] on select "Select Stylist [PERSON_NAME] [PERSON_NAME] Karan [PERSON_NAME] Mohd [PERSON_NAM…" at bounding box center [112, 202] width 49 height 12
click at [53, 147] on span "Select & add items from the list below" at bounding box center [195, 137] width 319 height 79
click at [105, 82] on input "Client" at bounding box center [109, 80] width 105 height 15
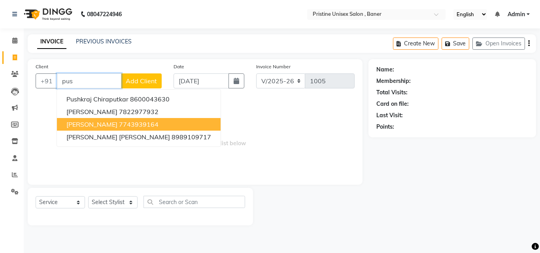
click at [119, 124] on ngb-highlight "7743939164" at bounding box center [139, 125] width 40 height 8
type input "7743939164"
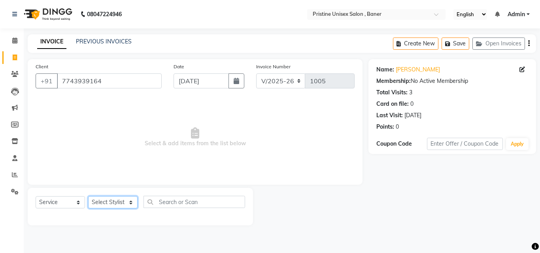
click at [120, 208] on select "Select Stylist [PERSON_NAME] [PERSON_NAME] Karan [PERSON_NAME] Mohd [PERSON_NAM…" at bounding box center [112, 202] width 49 height 12
select select "83039"
click at [88, 196] on select "Select Stylist [PERSON_NAME] [PERSON_NAME] Karan [PERSON_NAME] Mohd [PERSON_NAM…" at bounding box center [112, 202] width 49 height 12
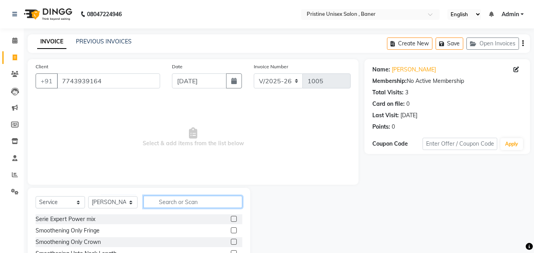
click at [181, 206] on input "text" at bounding box center [192, 202] width 99 height 12
type input "hair cut"
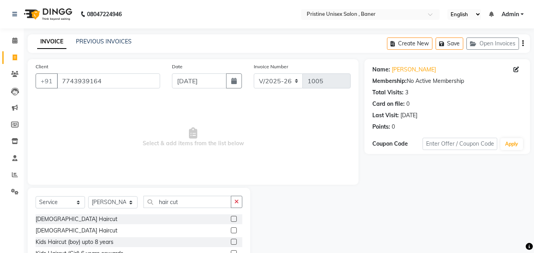
click at [231, 219] on label at bounding box center [234, 219] width 6 height 6
click at [231, 219] on input "checkbox" at bounding box center [233, 219] width 5 height 5
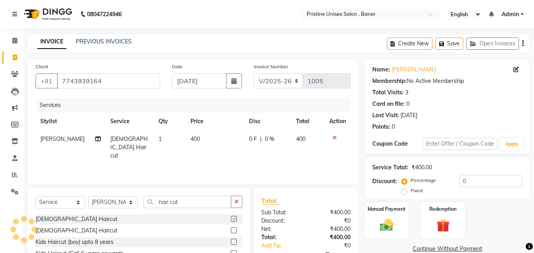
checkbox input "false"
click at [482, 208] on div "Manual Payment Redemption" at bounding box center [446, 221] width 177 height 36
click at [194, 201] on input "hair cut" at bounding box center [187, 202] width 88 height 12
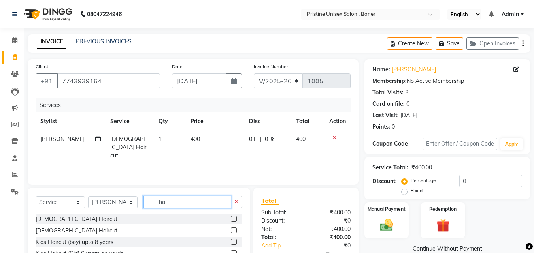
type input "h"
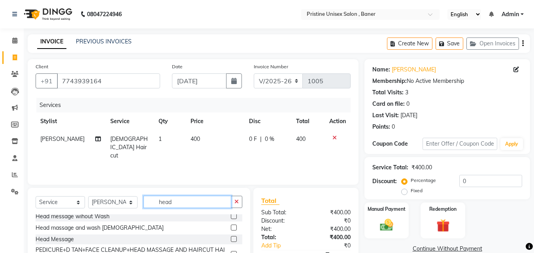
scroll to position [49, 0]
type input "head"
click at [231, 228] on label at bounding box center [234, 227] width 6 height 6
click at [231, 228] on input "checkbox" at bounding box center [233, 227] width 5 height 5
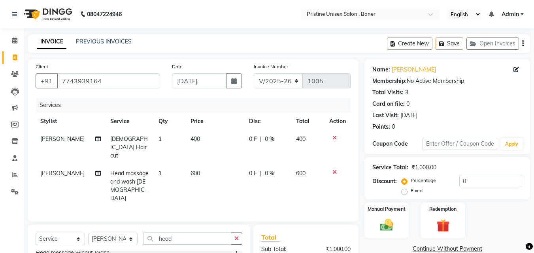
checkbox input "false"
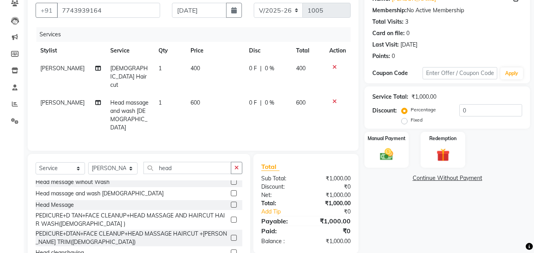
scroll to position [79, 0]
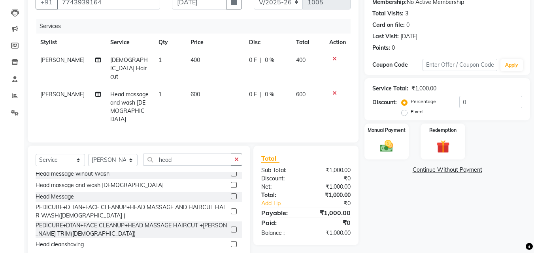
click at [231, 194] on label at bounding box center [234, 197] width 6 height 6
click at [231, 194] on input "checkbox" at bounding box center [233, 196] width 5 height 5
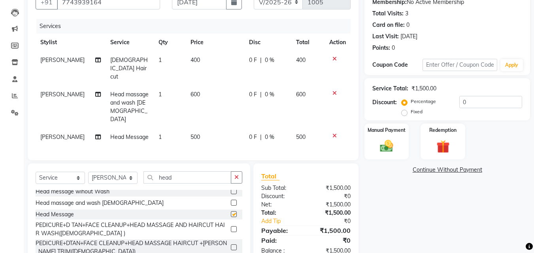
checkbox input "false"
click at [335, 90] on icon at bounding box center [334, 93] width 4 height 6
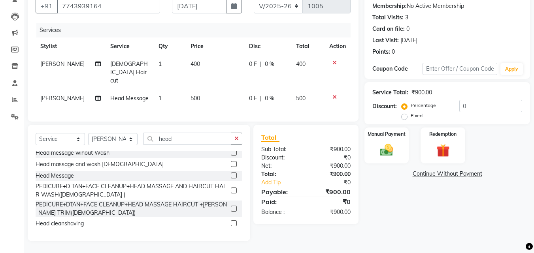
click at [420, 198] on div "Name: Pushpak Patil Membership: No Active Membership Total Visits: 3 Card on fi…" at bounding box center [449, 112] width 171 height 257
click at [388, 146] on img at bounding box center [386, 150] width 22 height 16
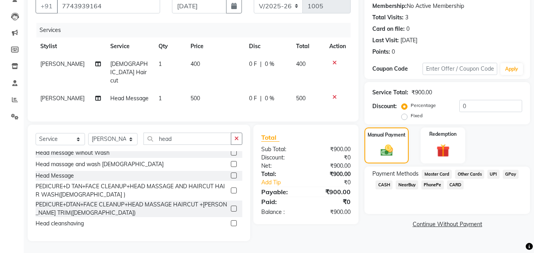
click at [512, 170] on span "GPay" at bounding box center [511, 174] width 16 height 9
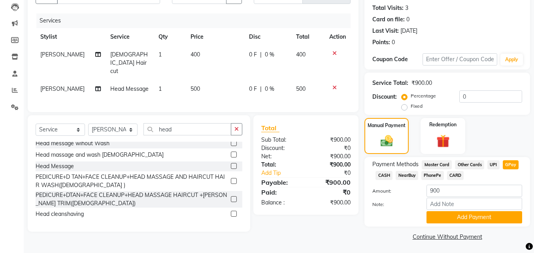
scroll to position [86, 0]
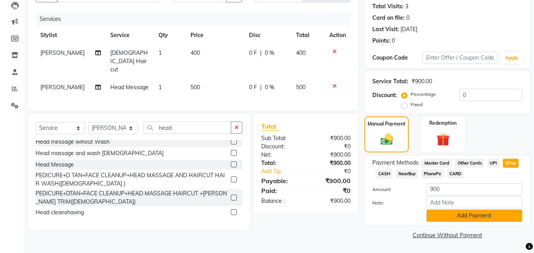
click at [440, 215] on button "Add Payment" at bounding box center [474, 216] width 96 height 12
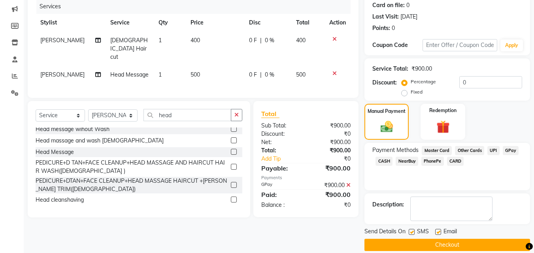
scroll to position [109, 0]
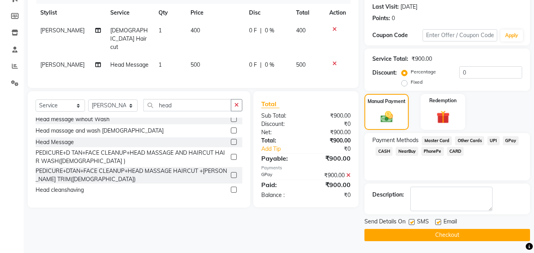
click at [433, 237] on button "Checkout" at bounding box center [447, 235] width 166 height 12
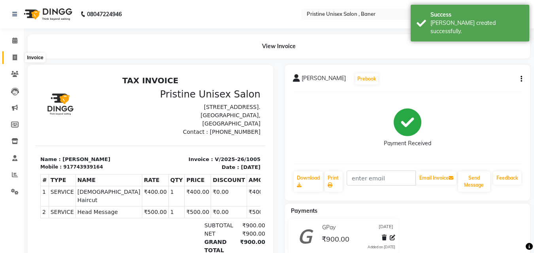
click at [13, 60] on icon at bounding box center [15, 58] width 4 height 6
select select "6610"
select select "service"
